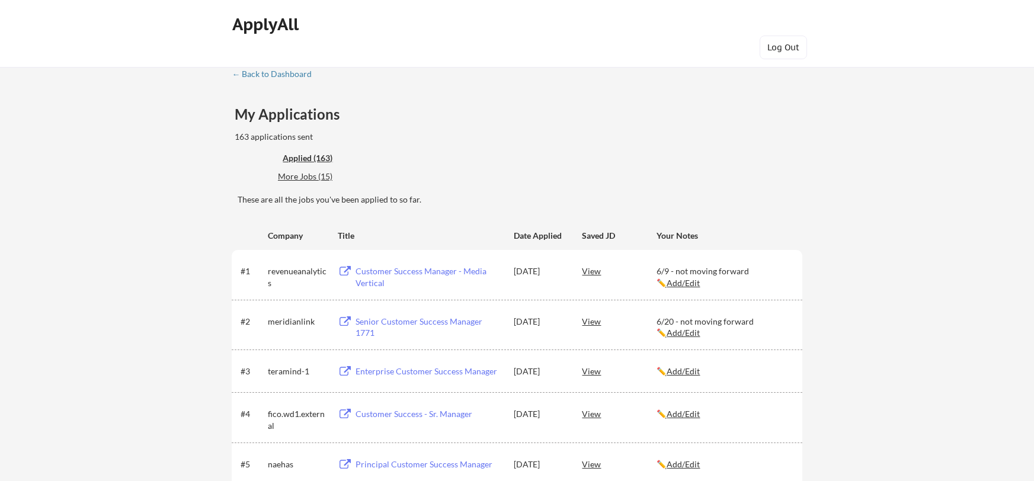
click at [281, 72] on div "← Back to Dashboard" at bounding box center [276, 74] width 89 height 8
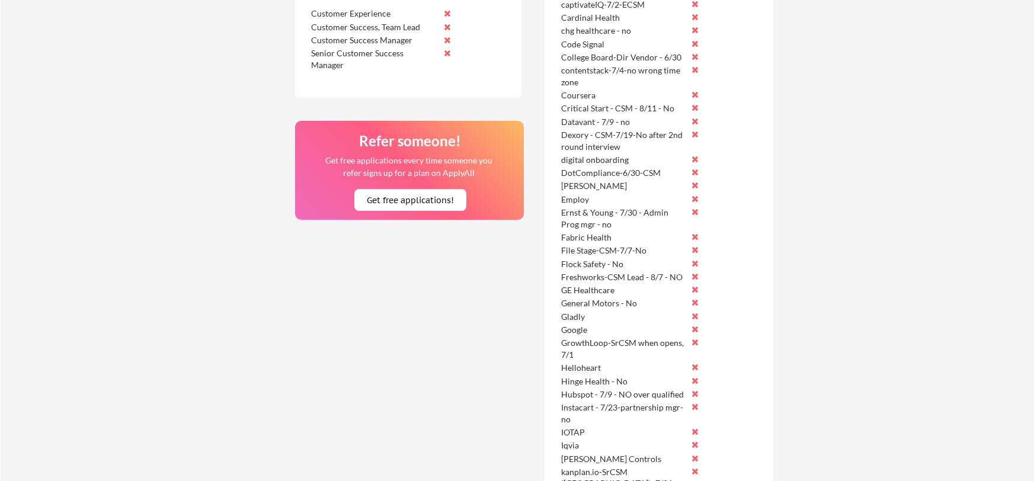
scroll to position [546, 0]
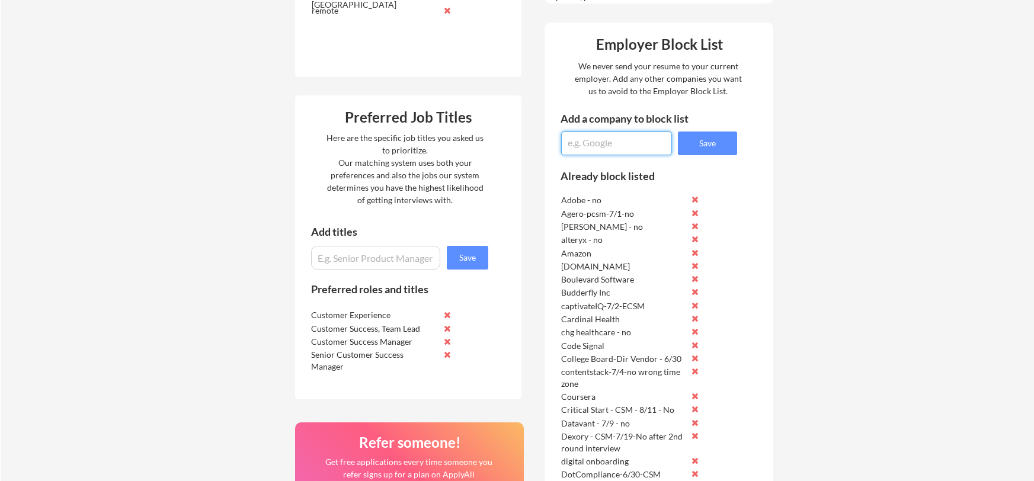
click at [613, 144] on textarea at bounding box center [616, 144] width 111 height 24
type textarea "Open Clinica - CSM - 8/11- No"
click at [732, 141] on button "Save" at bounding box center [707, 144] width 59 height 24
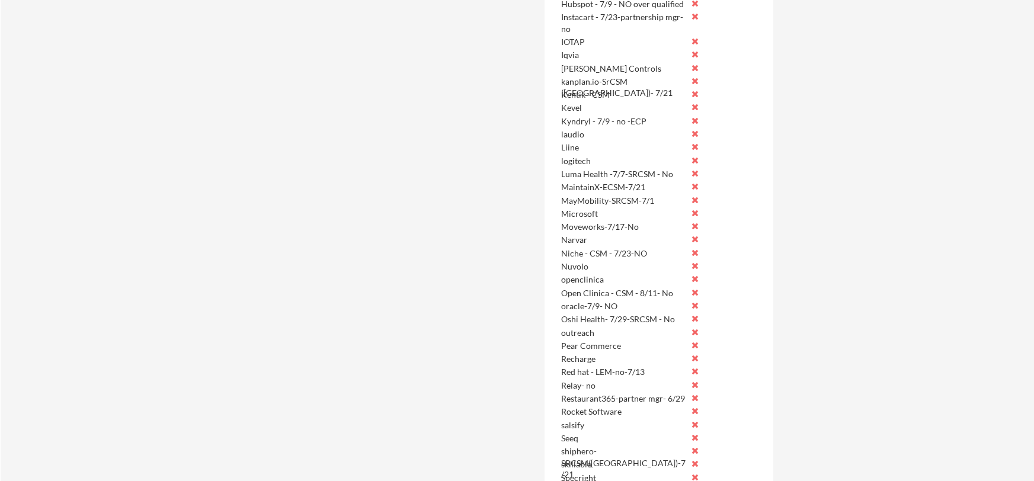
scroll to position [1241, 0]
click at [694, 276] on button at bounding box center [694, 275] width 9 height 9
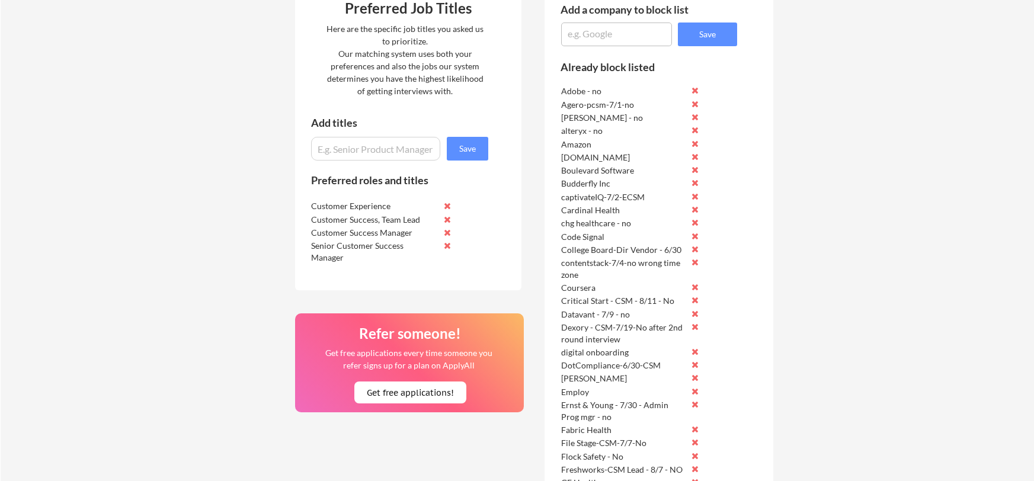
scroll to position [467, 0]
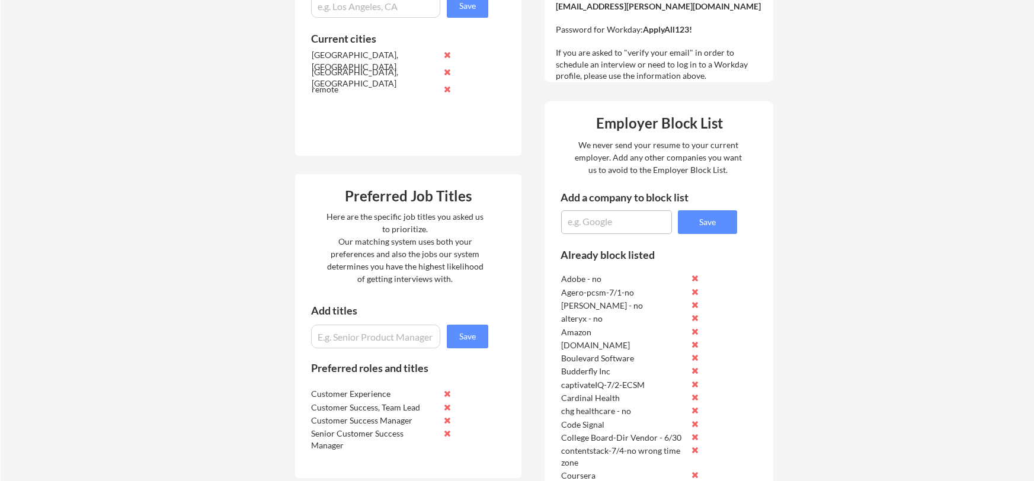
click at [594, 227] on textarea at bounding box center [616, 222] width 111 height 24
type textarea "Empower Pharmacy - CSM - 8/8"
click at [715, 222] on button "Save" at bounding box center [707, 222] width 59 height 24
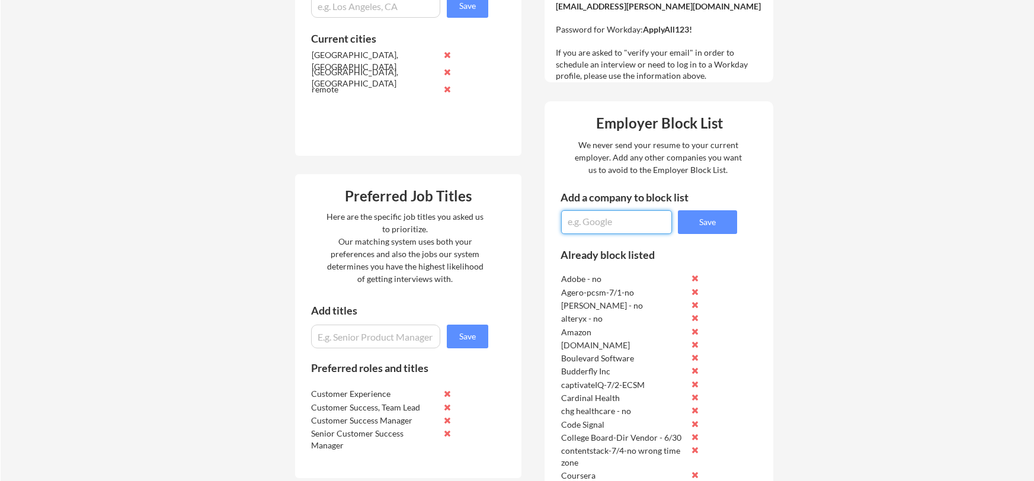
click at [597, 226] on textarea at bounding box center [616, 222] width 111 height 24
click at [630, 224] on textarea "Moveworks -" at bounding box center [616, 222] width 111 height 24
type textarea "Moveworks - ECSM - 8/10"
click at [721, 222] on button "Save" at bounding box center [707, 222] width 59 height 24
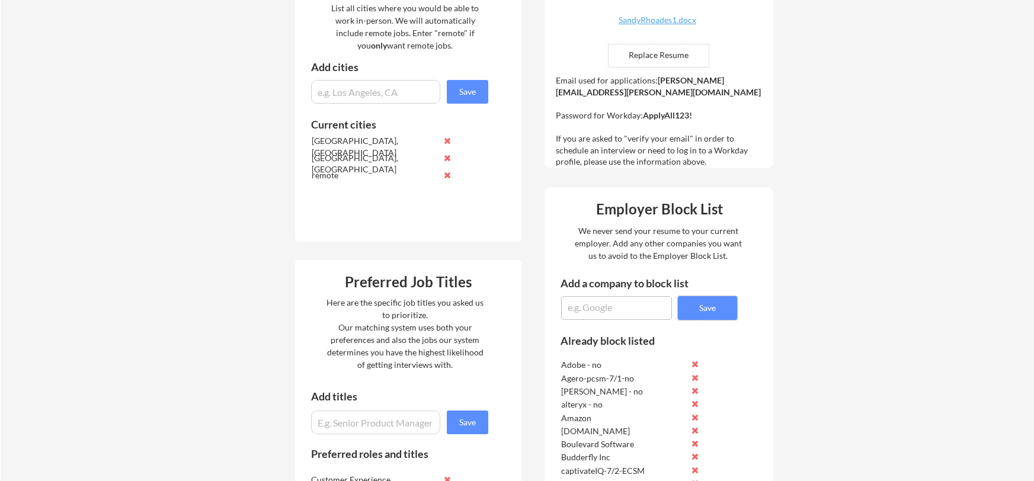
scroll to position [520, 0]
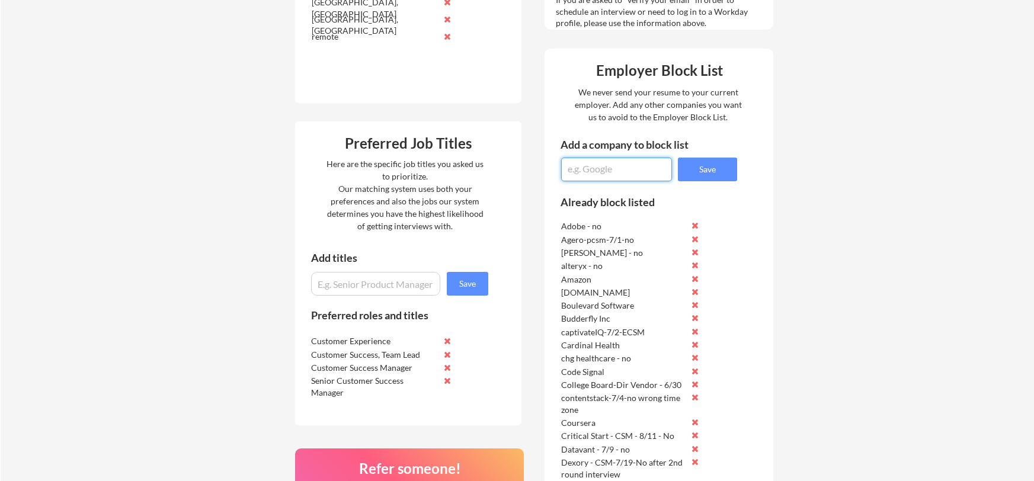
click at [594, 172] on textarea at bounding box center [616, 170] width 111 height 24
click at [627, 170] on textarea "Sysco - 8/1 -" at bounding box center [616, 170] width 111 height 24
type textarea "Sysco - 8/1 - Emerging suppliers - No"
click at [723, 165] on button "Save" at bounding box center [707, 170] width 59 height 24
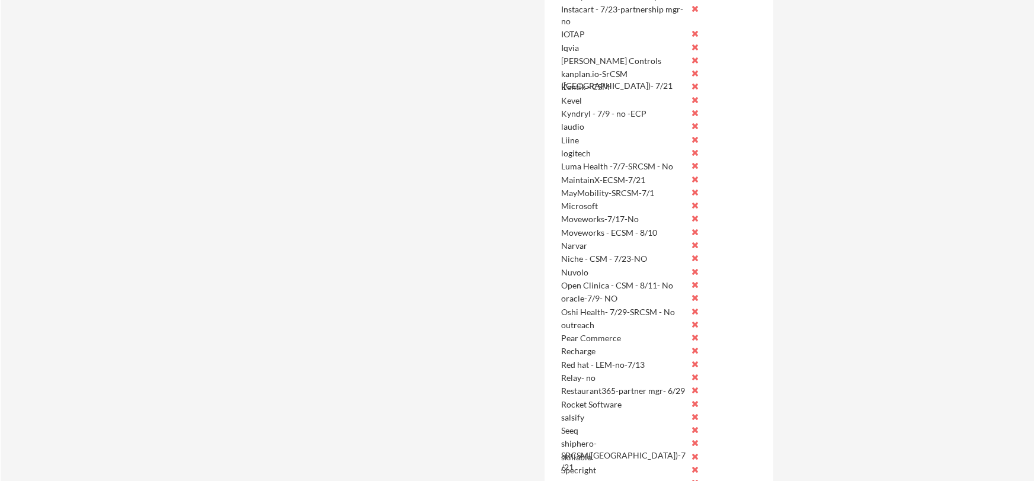
scroll to position [1370, 0]
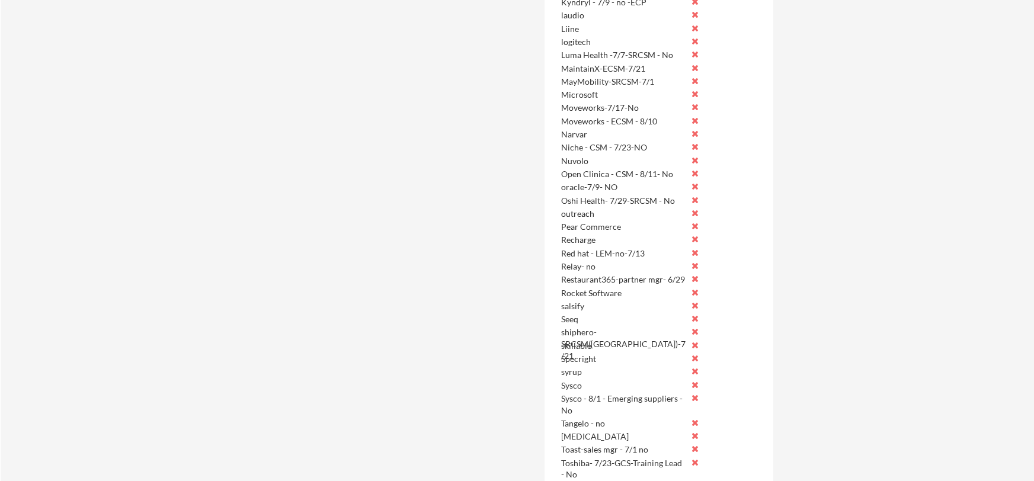
click at [696, 385] on button at bounding box center [694, 384] width 9 height 9
